Goal: Information Seeking & Learning: Learn about a topic

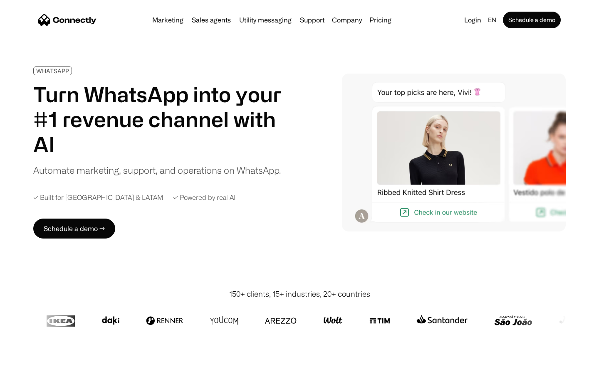
scroll to position [2701, 0]
